Goal: Task Accomplishment & Management: Use online tool/utility

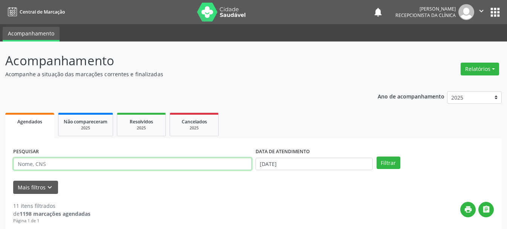
click at [134, 159] on input "text" at bounding box center [132, 163] width 238 height 13
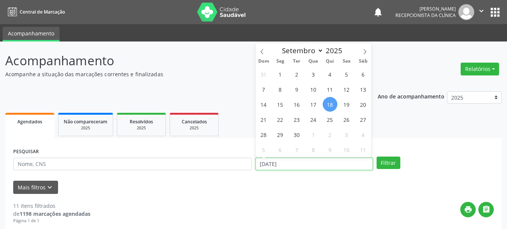
click at [282, 163] on input "[DATE]" at bounding box center [313, 163] width 117 height 13
click at [347, 104] on span "19" at bounding box center [346, 104] width 15 height 15
type input "[DATE]"
click at [347, 104] on span "19" at bounding box center [346, 104] width 15 height 15
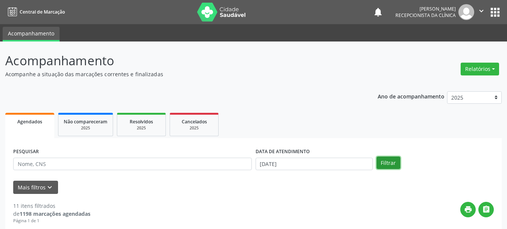
click at [379, 165] on button "Filtrar" at bounding box center [388, 162] width 24 height 13
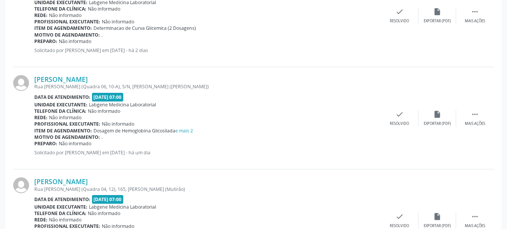
scroll to position [603, 0]
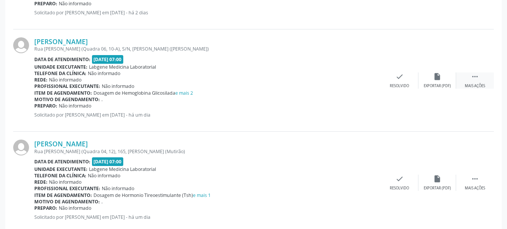
click at [476, 82] on div " Mais ações" at bounding box center [475, 80] width 38 height 16
click at [367, 81] on div "print Imprimir" at bounding box center [362, 80] width 38 height 16
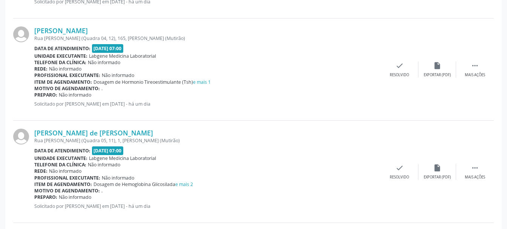
scroll to position [753, 0]
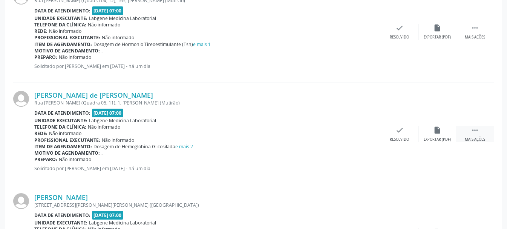
click at [478, 136] on div " Mais ações" at bounding box center [475, 134] width 38 height 16
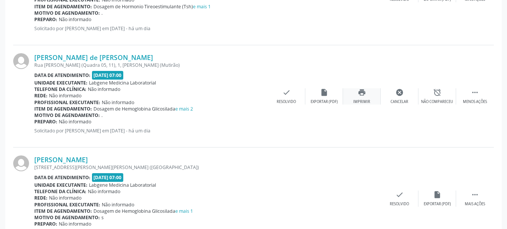
click at [364, 98] on div "print Imprimir" at bounding box center [362, 96] width 38 height 16
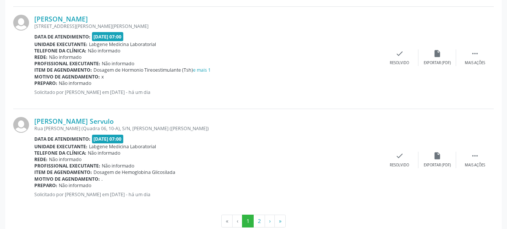
scroll to position [1562, 0]
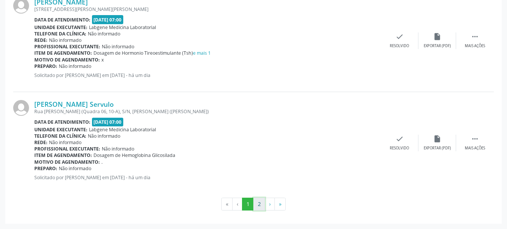
click at [257, 206] on button "2" at bounding box center [259, 203] width 12 height 13
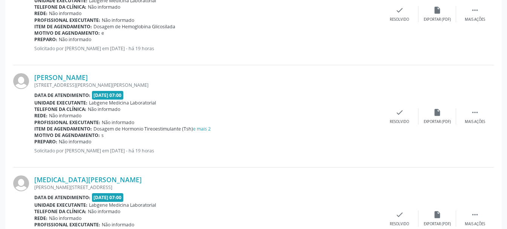
scroll to position [949, 0]
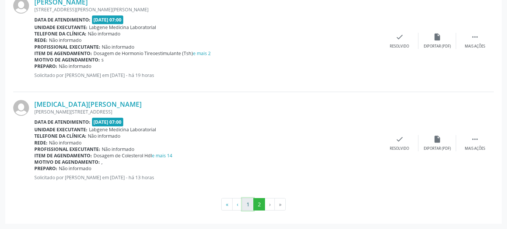
click at [248, 201] on button "1" at bounding box center [248, 204] width 12 height 13
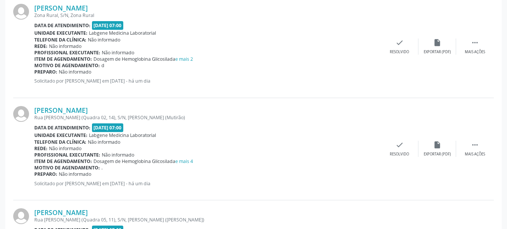
scroll to position [1109, 0]
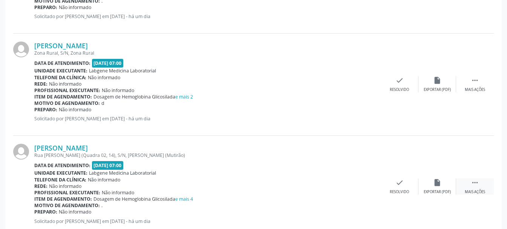
click at [479, 185] on div " Mais ações" at bounding box center [475, 186] width 38 height 16
click at [360, 186] on icon "print" at bounding box center [362, 182] width 8 height 8
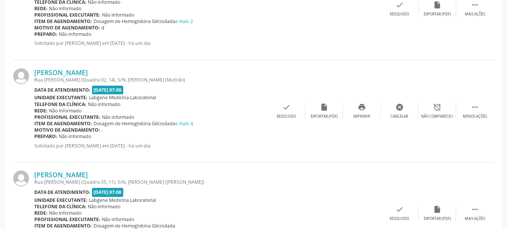
scroll to position [1222, 0]
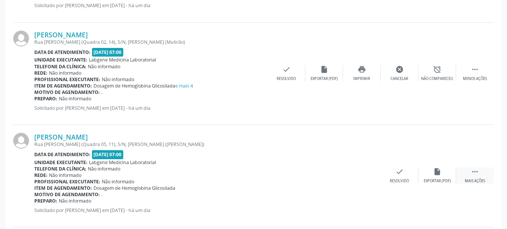
click at [467, 172] on div " Mais ações" at bounding box center [475, 175] width 38 height 16
click at [364, 173] on icon "print" at bounding box center [362, 171] width 8 height 8
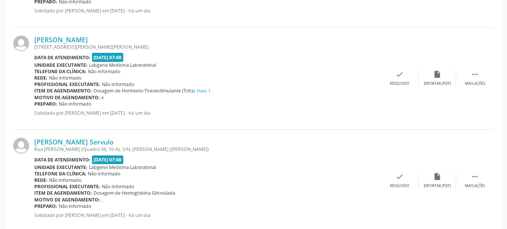
scroll to position [1562, 0]
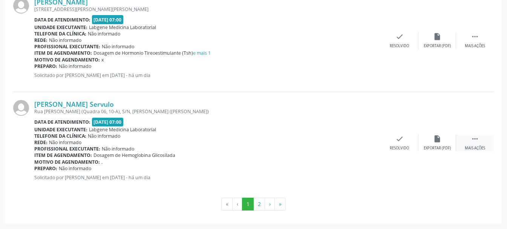
click at [481, 141] on div " Mais ações" at bounding box center [475, 142] width 38 height 16
click at [370, 145] on div "print Imprimir" at bounding box center [362, 142] width 38 height 16
click at [257, 208] on button "2" at bounding box center [259, 203] width 12 height 13
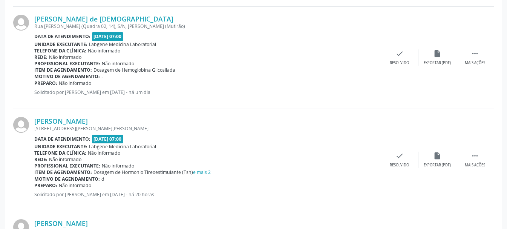
scroll to position [459, 0]
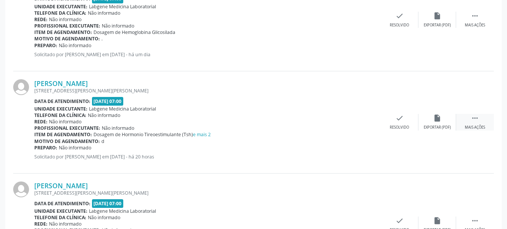
click at [473, 125] on div " Mais ações" at bounding box center [475, 122] width 38 height 16
click at [368, 122] on div "print Imprimir" at bounding box center [362, 122] width 38 height 16
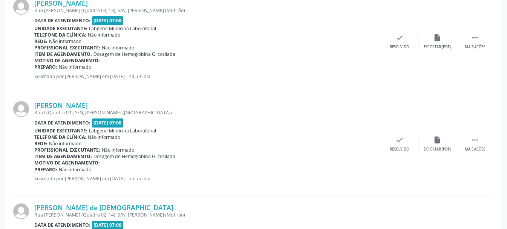
scroll to position [195, 0]
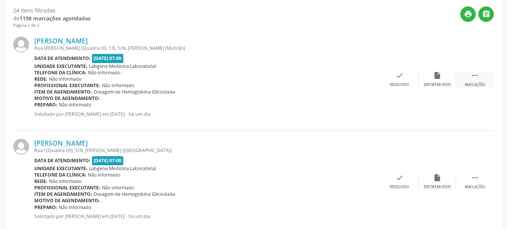
click at [470, 77] on div " Mais ações" at bounding box center [475, 79] width 38 height 16
click at [365, 86] on div "Imprimir" at bounding box center [361, 84] width 17 height 5
click at [471, 180] on icon "" at bounding box center [475, 177] width 8 height 8
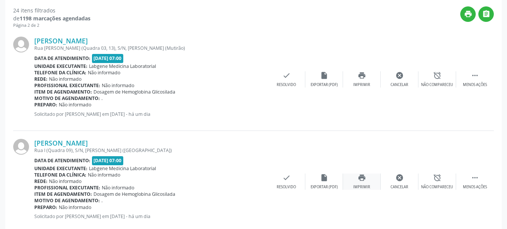
click at [358, 185] on div "Imprimir" at bounding box center [361, 186] width 17 height 5
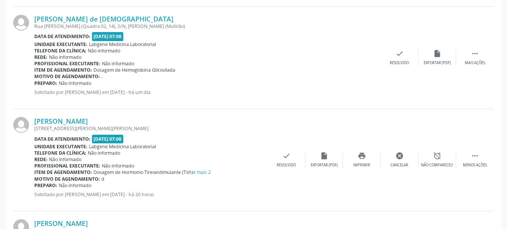
scroll to position [346, 0]
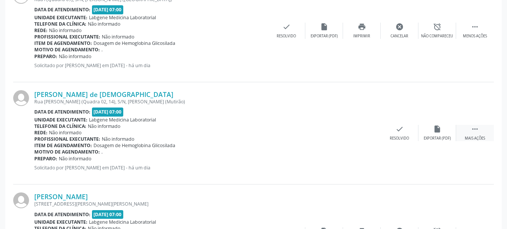
click at [478, 132] on icon "" at bounding box center [475, 129] width 8 height 8
click at [354, 132] on div "print Imprimir" at bounding box center [362, 133] width 38 height 16
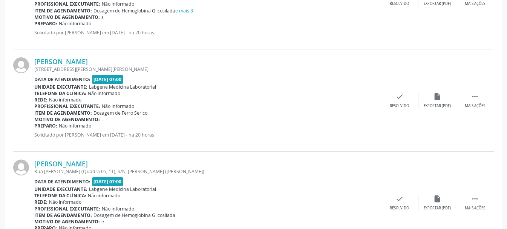
scroll to position [949, 0]
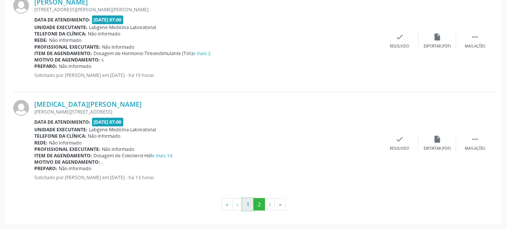
click at [245, 202] on button "1" at bounding box center [248, 204] width 12 height 13
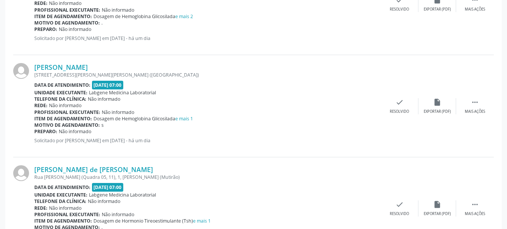
scroll to position [846, 0]
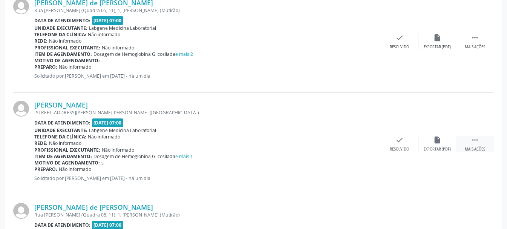
click at [474, 139] on icon "" at bounding box center [475, 140] width 8 height 8
click at [366, 145] on div "print Imprimir" at bounding box center [362, 144] width 38 height 16
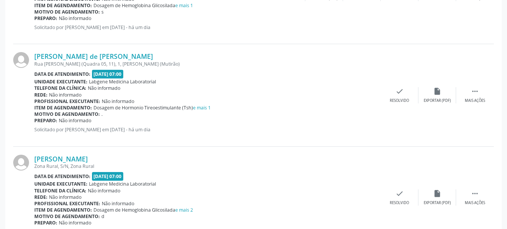
scroll to position [1109, 0]
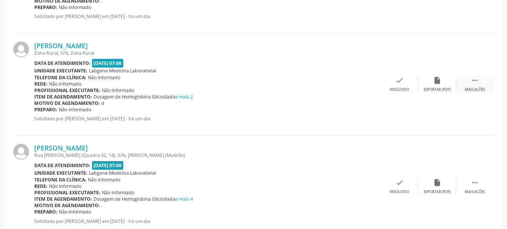
click at [473, 84] on div " Mais ações" at bounding box center [475, 84] width 38 height 16
click at [357, 88] on div "Imprimir" at bounding box center [361, 89] width 17 height 5
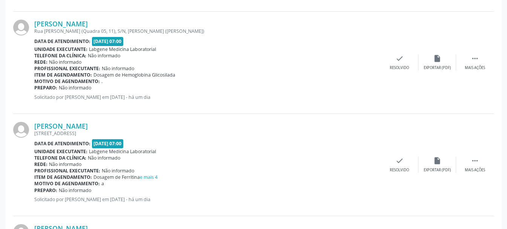
scroll to position [1373, 0]
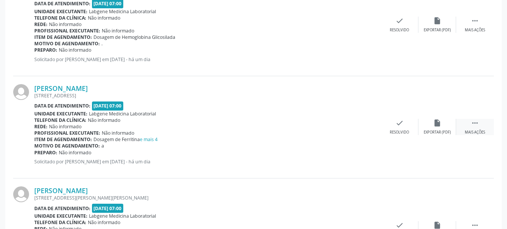
click at [478, 122] on div " Mais ações" at bounding box center [475, 127] width 38 height 16
click at [364, 126] on icon "print" at bounding box center [362, 123] width 8 height 8
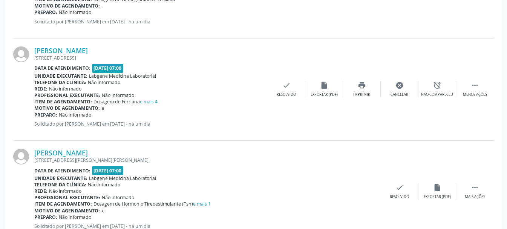
scroll to position [1449, 0]
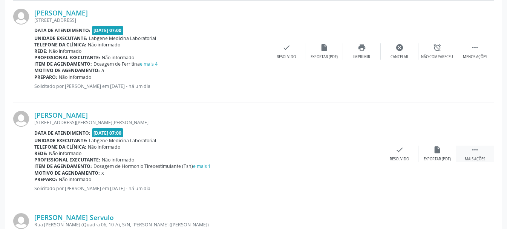
click at [465, 153] on div " Mais ações" at bounding box center [475, 153] width 38 height 16
click at [365, 153] on icon "print" at bounding box center [362, 149] width 8 height 8
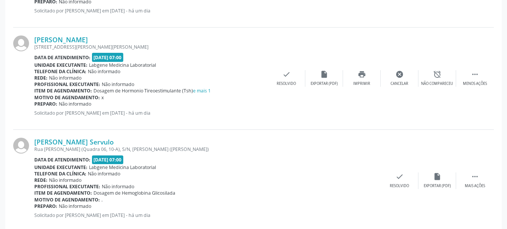
scroll to position [1562, 0]
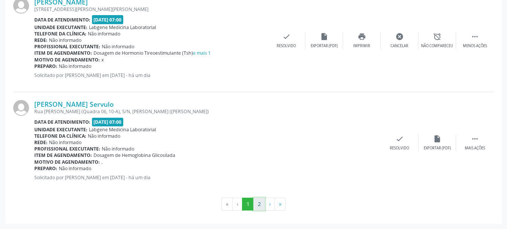
click at [261, 205] on button "2" at bounding box center [259, 203] width 12 height 13
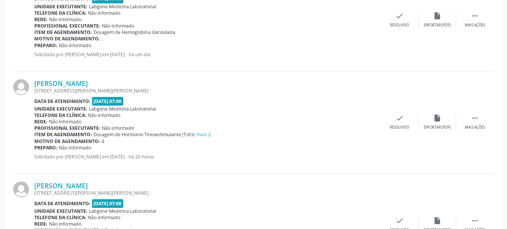
scroll to position [497, 0]
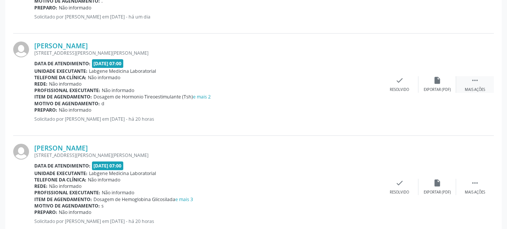
click at [474, 81] on icon "" at bounding box center [475, 80] width 8 height 8
click at [359, 89] on div "Imprimir" at bounding box center [361, 89] width 17 height 5
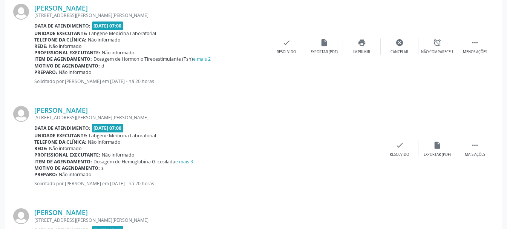
scroll to position [572, 0]
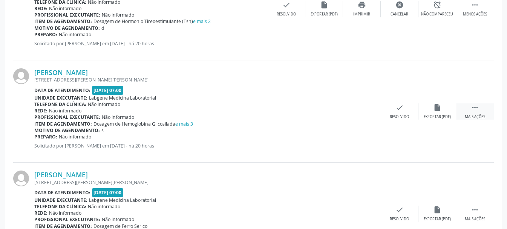
click at [473, 112] on div " Mais ações" at bounding box center [475, 111] width 38 height 16
click at [362, 112] on div "print Imprimir" at bounding box center [362, 111] width 38 height 16
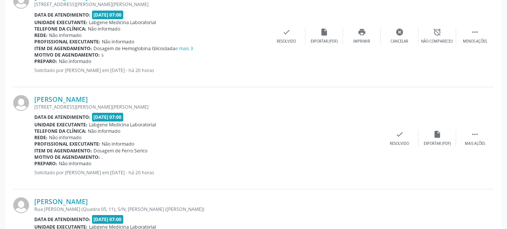
scroll to position [685, 0]
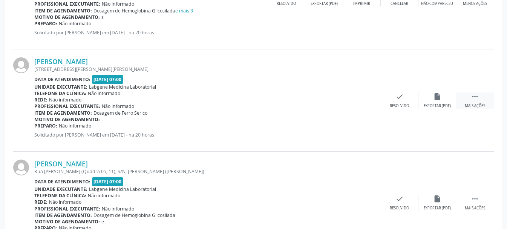
click at [472, 98] on icon "" at bounding box center [475, 96] width 8 height 8
click at [363, 101] on div "print Imprimir" at bounding box center [362, 100] width 38 height 16
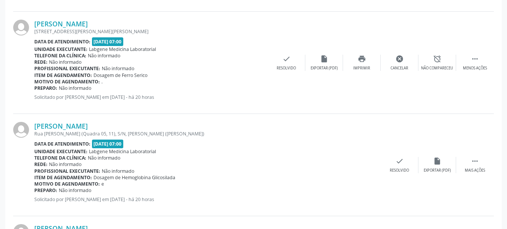
scroll to position [760, 0]
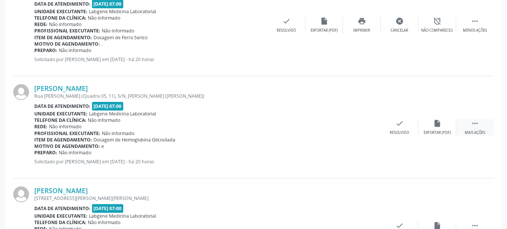
click at [470, 128] on div " Mais ações" at bounding box center [475, 127] width 38 height 16
click at [356, 125] on div "print Imprimir" at bounding box center [362, 127] width 38 height 16
click at [477, 221] on div " Mais ações" at bounding box center [475, 229] width 38 height 16
click at [366, 221] on div "print Imprimir" at bounding box center [362, 229] width 38 height 16
